Goal: Transaction & Acquisition: Download file/media

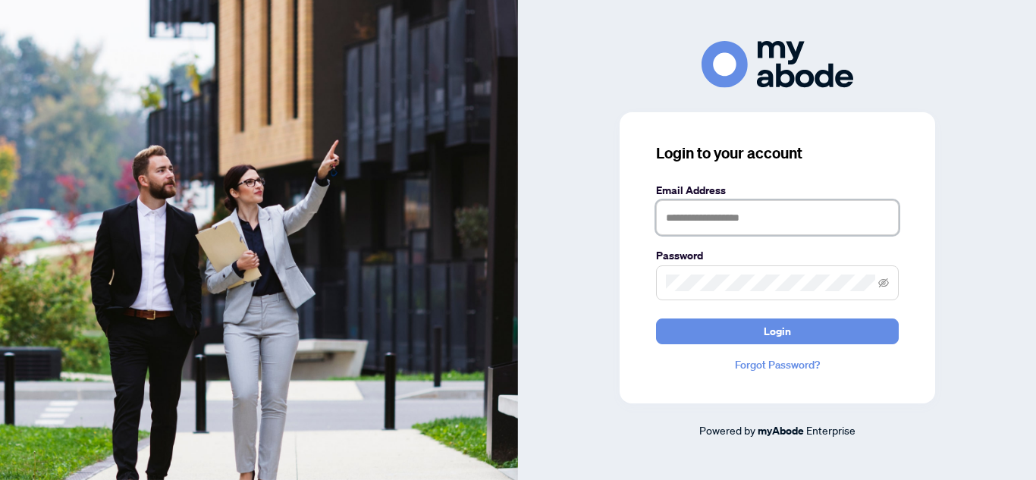
click at [750, 213] on input "text" at bounding box center [777, 217] width 243 height 35
type input "**********"
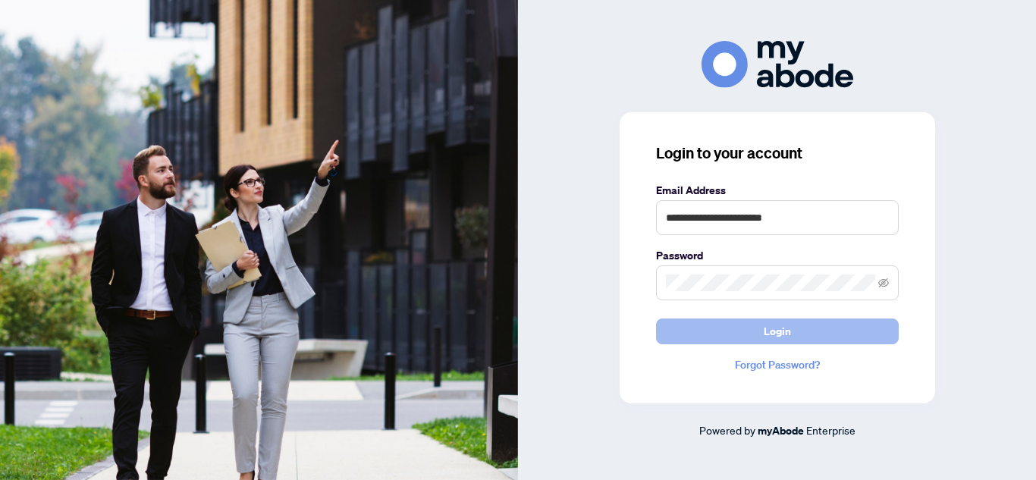
click at [762, 331] on button "Login" at bounding box center [777, 331] width 243 height 26
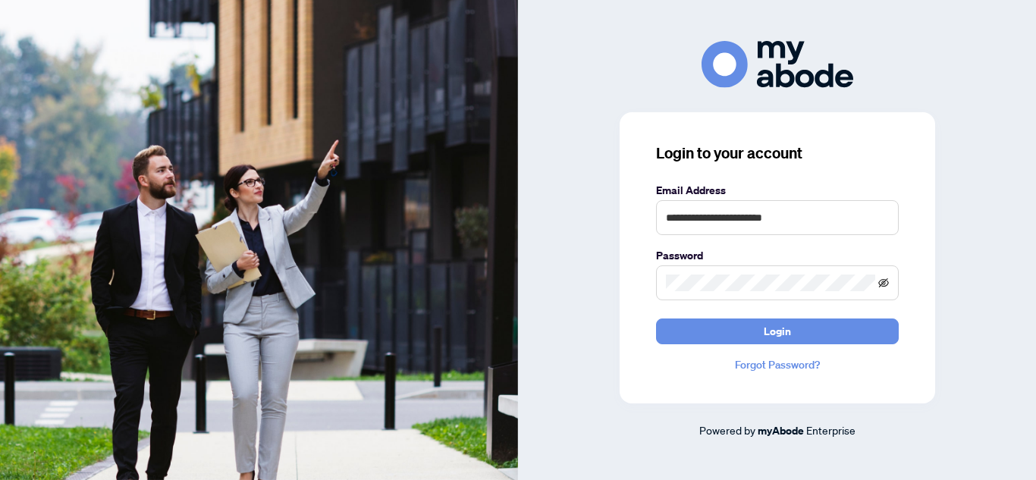
click at [887, 280] on icon "eye-invisible" at bounding box center [883, 282] width 11 height 11
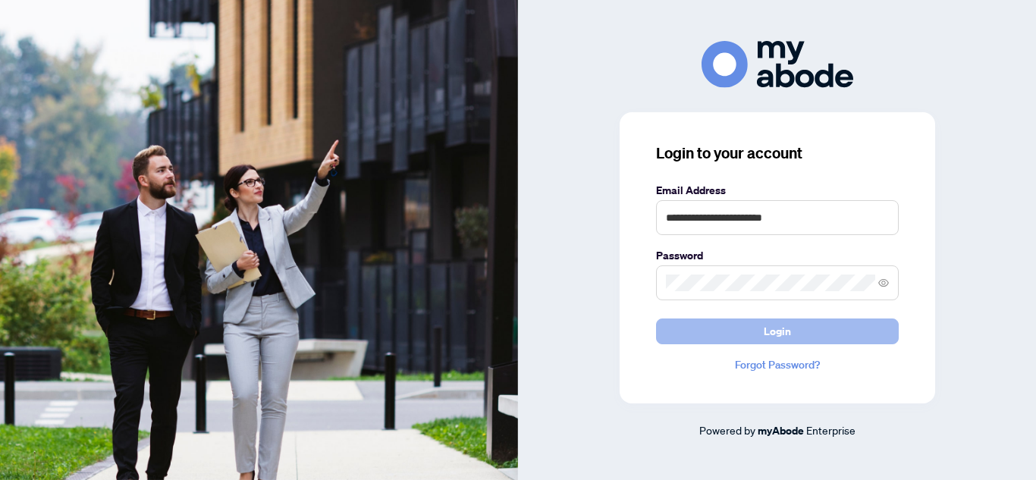
click at [694, 327] on button "Login" at bounding box center [777, 331] width 243 height 26
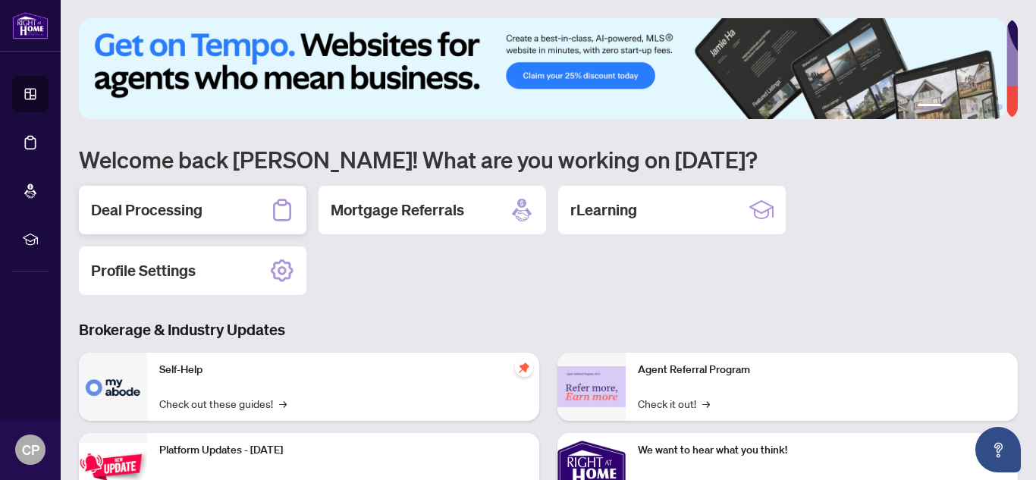
click at [213, 213] on div "Deal Processing" at bounding box center [192, 210] width 227 height 49
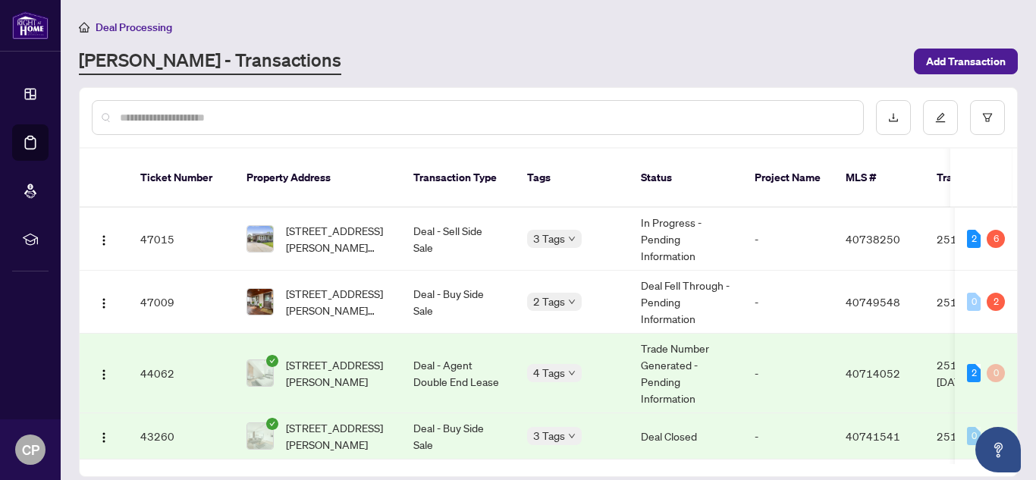
click at [286, 124] on input "text" at bounding box center [485, 117] width 731 height 17
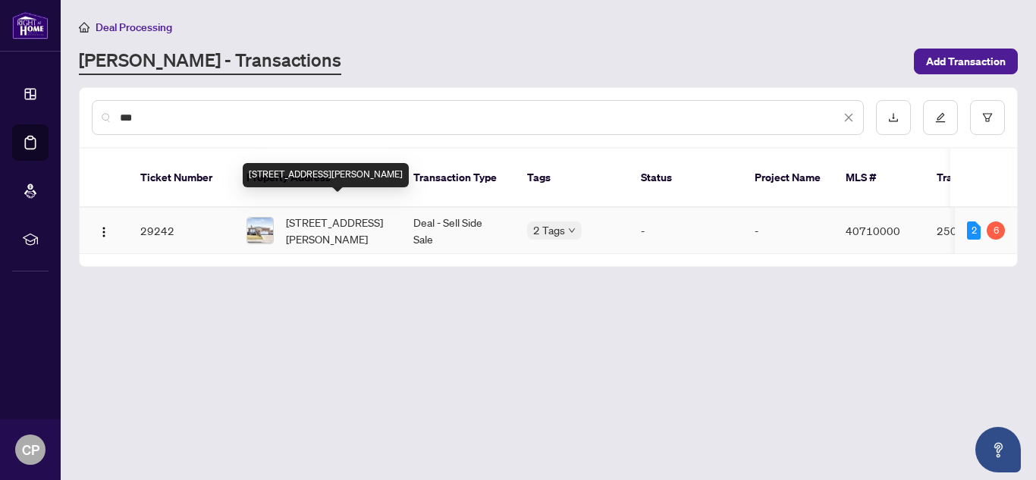
type input "***"
click at [315, 224] on span "[STREET_ADDRESS][PERSON_NAME]" at bounding box center [337, 230] width 103 height 33
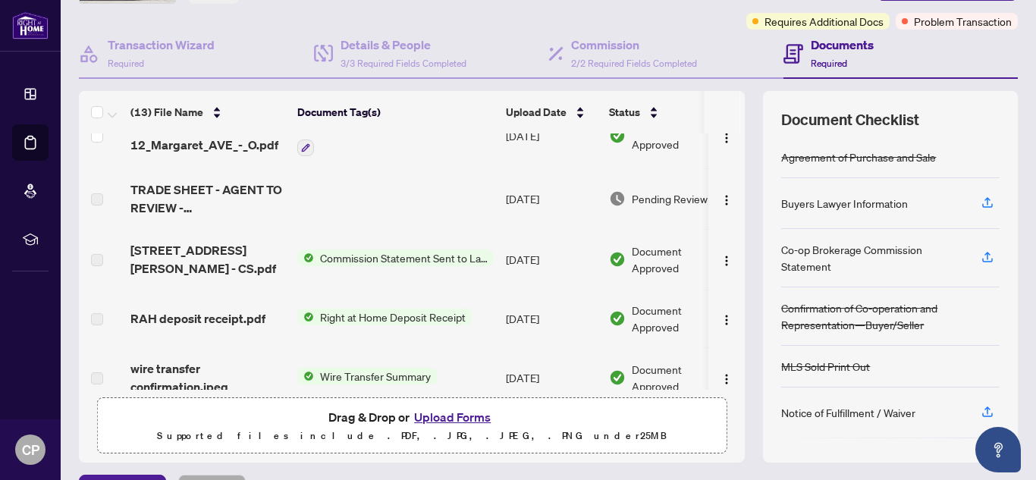
scroll to position [345, 0]
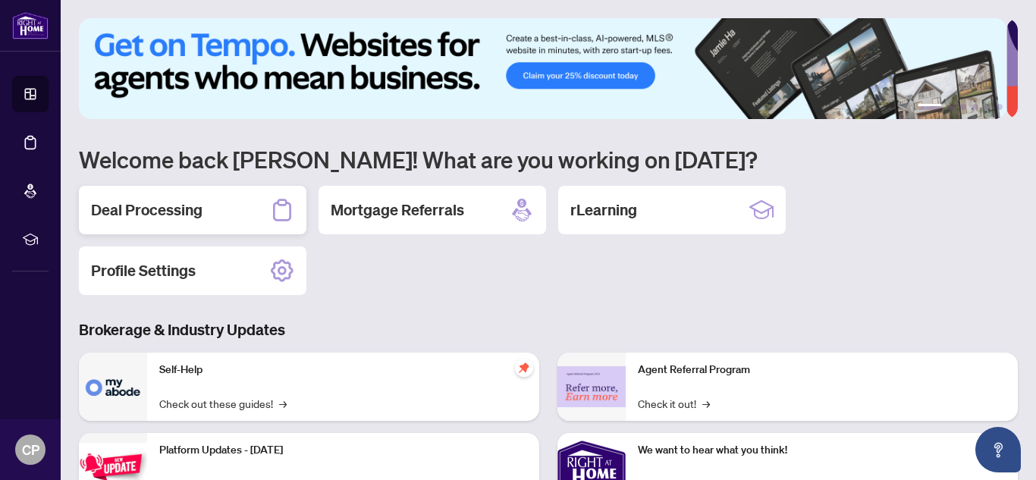
click at [205, 209] on div "Deal Processing" at bounding box center [192, 210] width 227 height 49
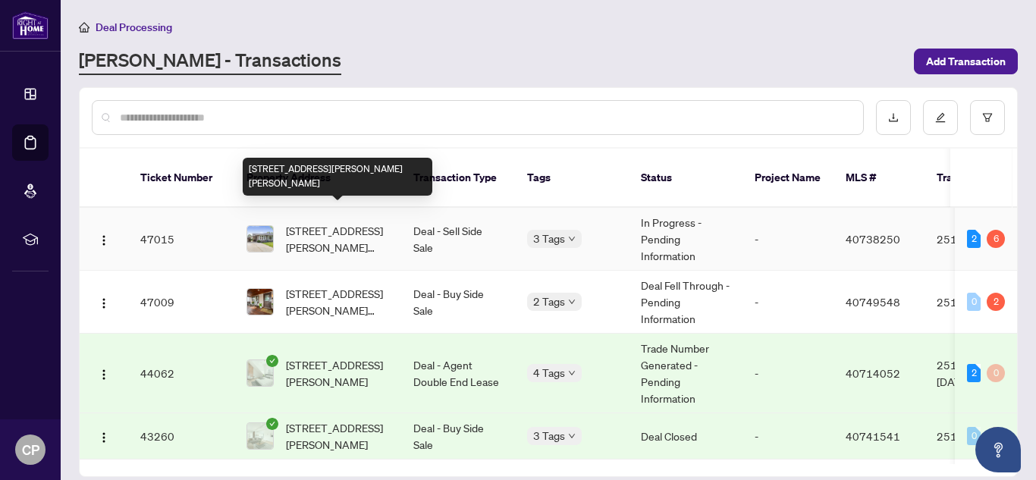
click at [317, 232] on span "[STREET_ADDRESS][PERSON_NAME][PERSON_NAME]" at bounding box center [337, 238] width 103 height 33
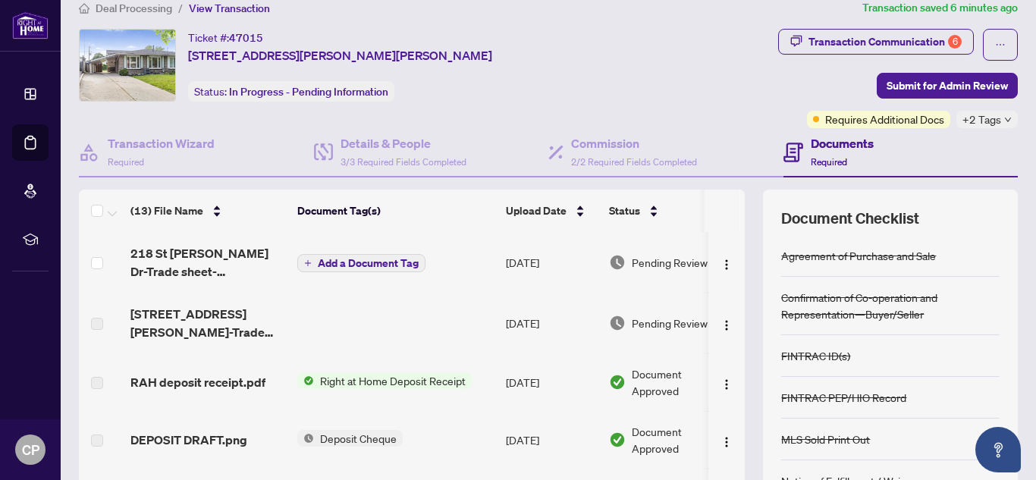
scroll to position [21, 0]
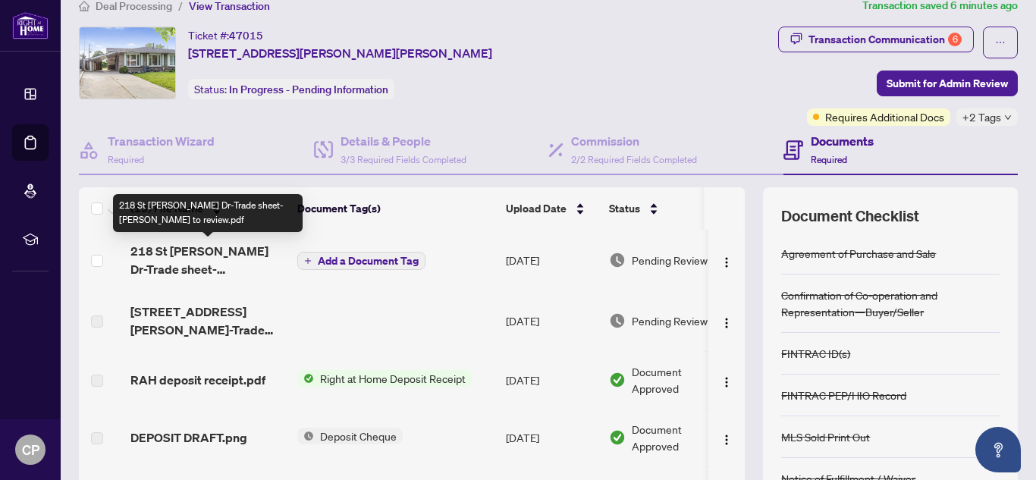
click at [233, 265] on span "218 St [PERSON_NAME] Dr-Trade sheet-[PERSON_NAME] to review.pdf" at bounding box center [207, 260] width 155 height 36
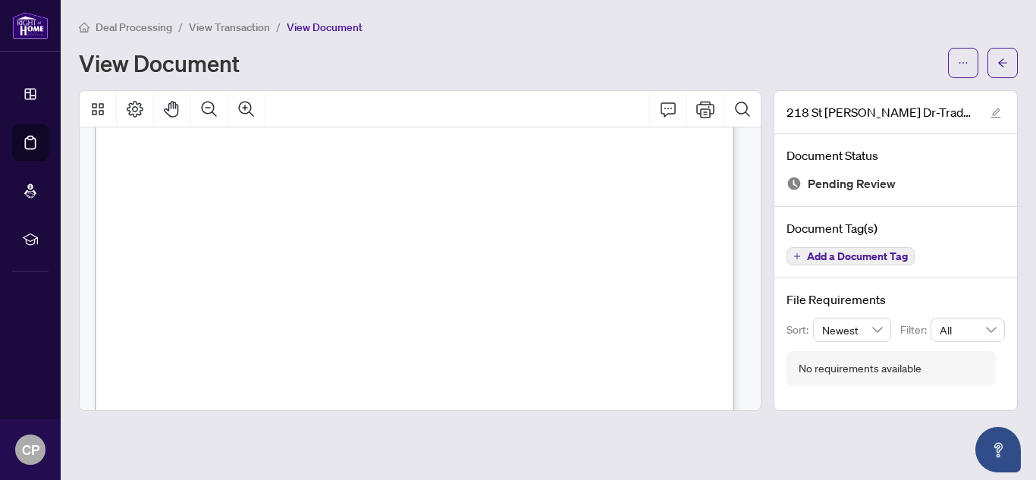
scroll to position [575, 0]
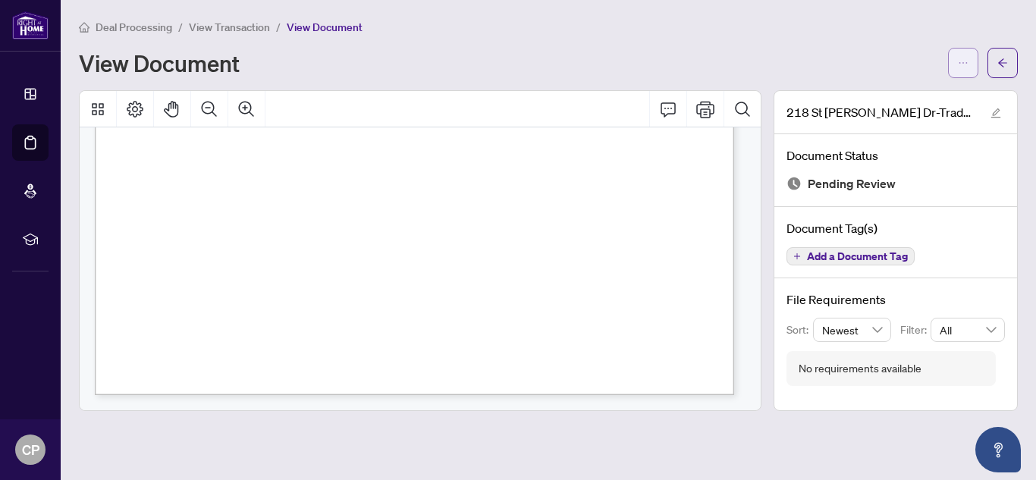
click at [960, 55] on span "button" at bounding box center [962, 63] width 11 height 24
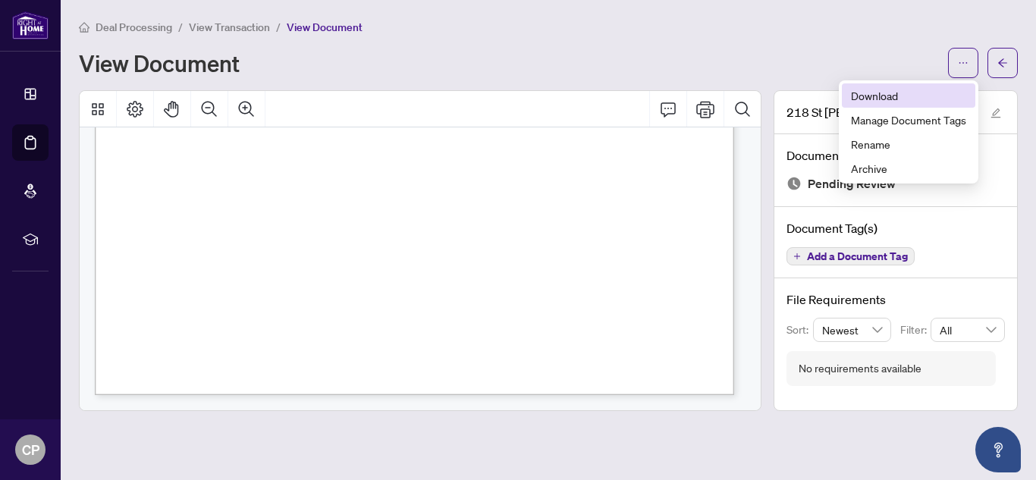
click at [888, 97] on span "Download" at bounding box center [908, 95] width 115 height 17
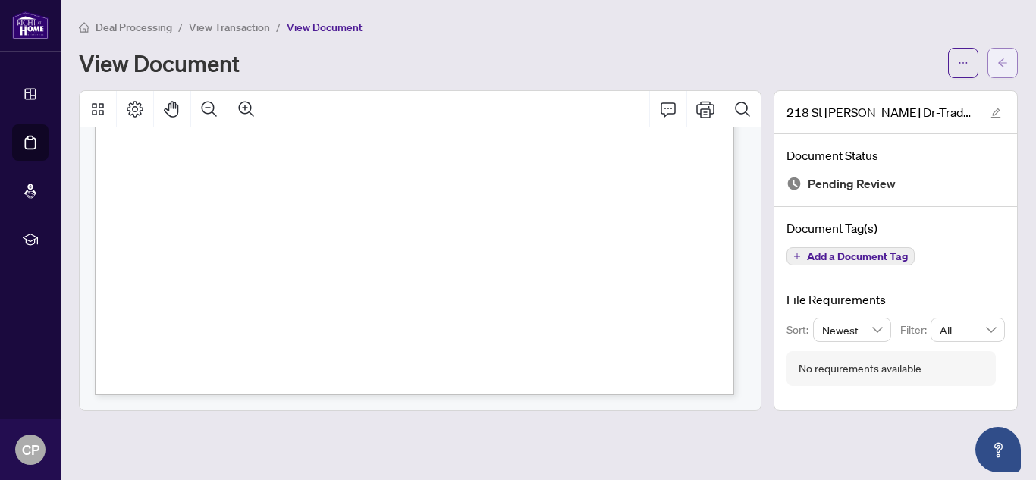
click at [990, 72] on button "button" at bounding box center [1002, 63] width 30 height 30
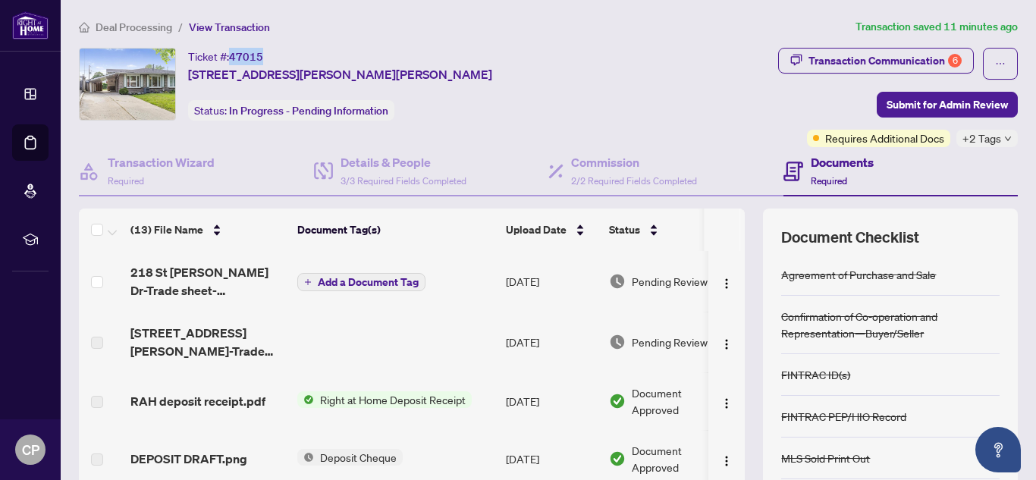
drag, startPoint x: 230, startPoint y: 58, endPoint x: 265, endPoint y: 55, distance: 35.1
click at [265, 55] on div "Ticket #: 47015 [STREET_ADDRESS][PERSON_NAME][PERSON_NAME]" at bounding box center [340, 66] width 304 height 36
copy div "47015"
